Goal: Check status: Check status

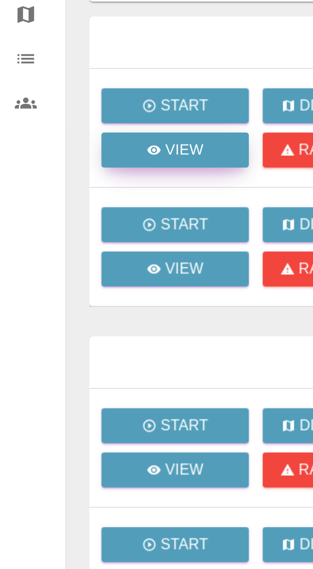
click at [76, 113] on link "View" at bounding box center [60, 111] width 51 height 12
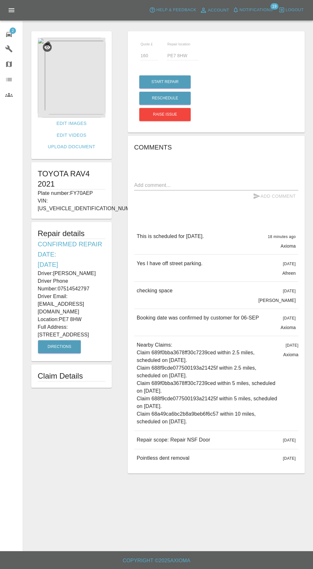
click at [54, 79] on img at bounding box center [72, 78] width 68 height 80
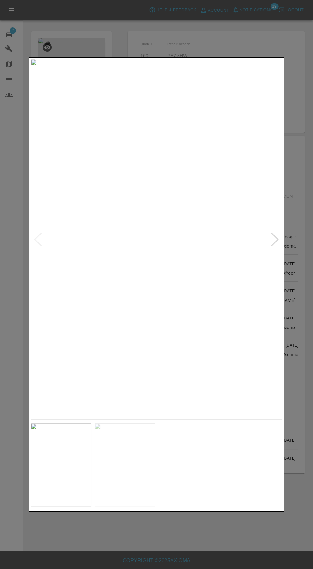
click at [134, 479] on img at bounding box center [125, 465] width 61 height 84
click at [125, 471] on img at bounding box center [125, 465] width 61 height 84
click at [278, 241] on div at bounding box center [274, 239] width 9 height 14
